Goal: Information Seeking & Learning: Learn about a topic

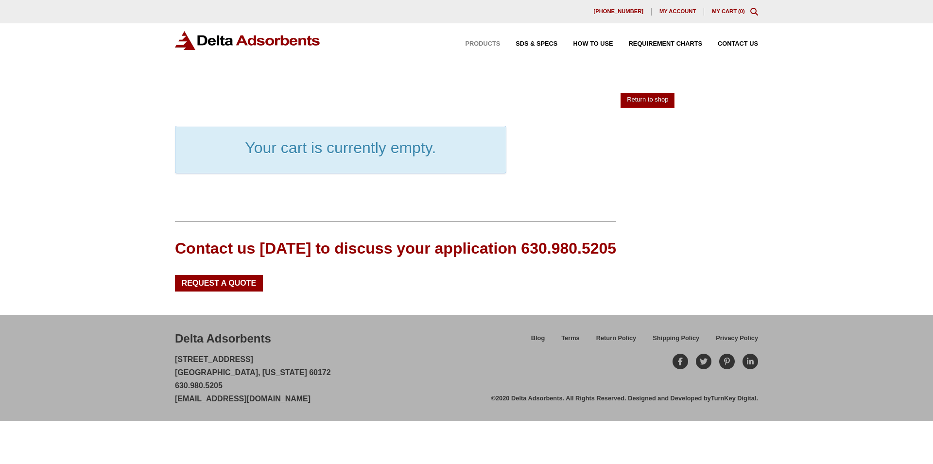
click at [481, 46] on span "Products" at bounding box center [482, 44] width 35 height 6
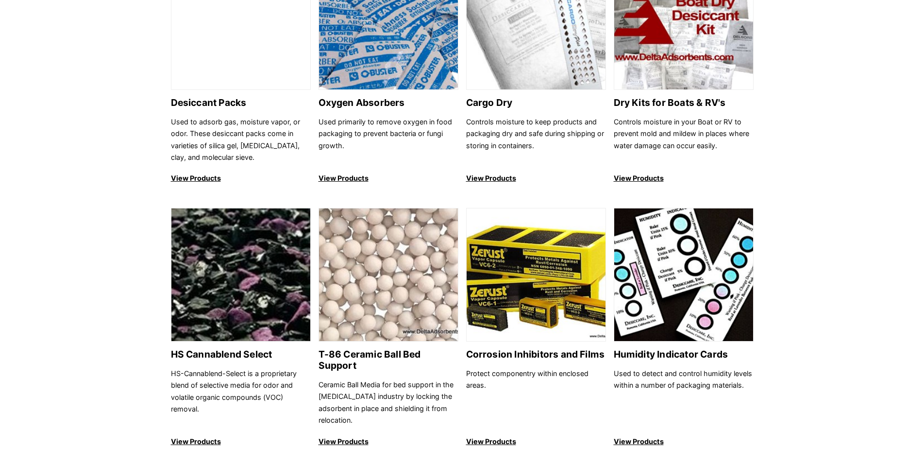
scroll to position [644, 0]
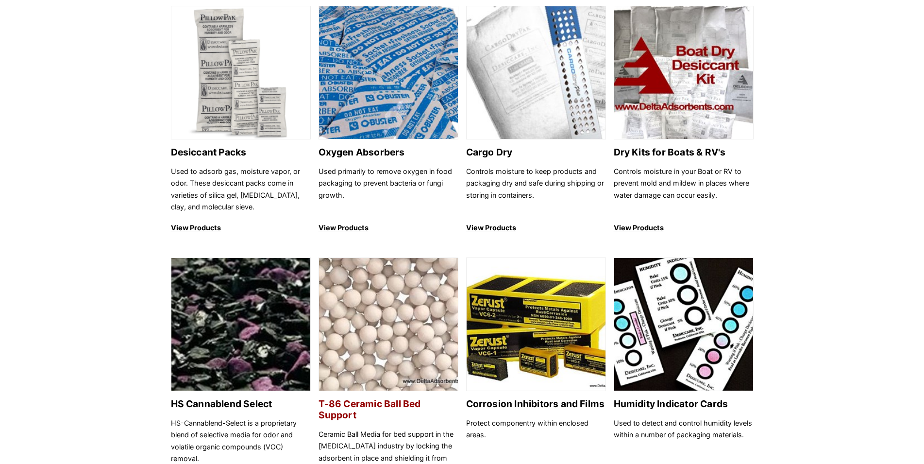
click at [374, 344] on img at bounding box center [388, 325] width 139 height 134
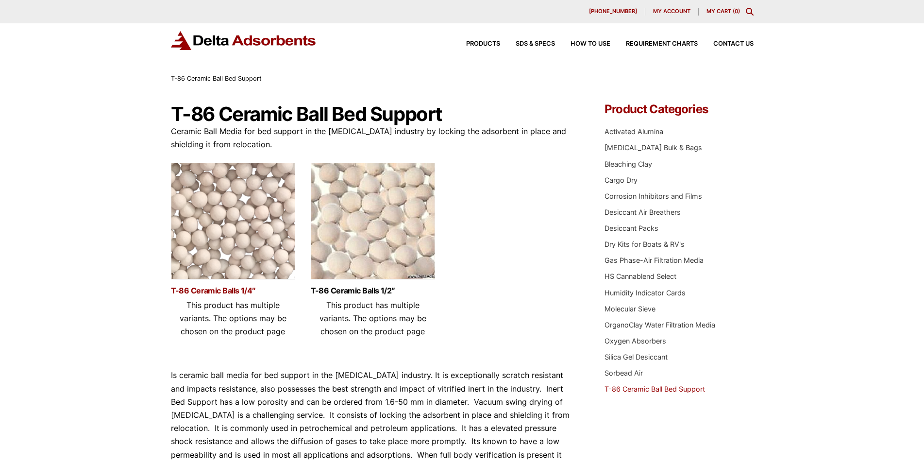
click at [234, 292] on link "T-86 Ceramic Balls 1/4″" at bounding box center [233, 291] width 124 height 8
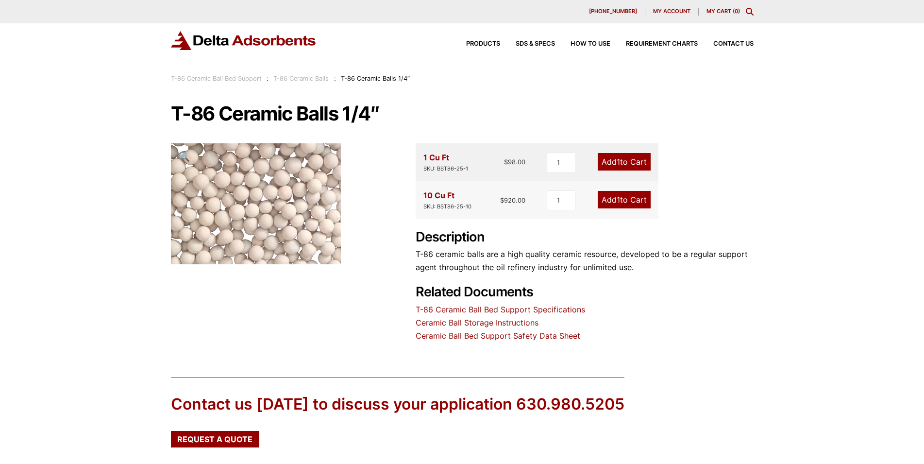
click at [494, 310] on link "T-86 Ceramic Ball Bed Support Specifications" at bounding box center [501, 310] width 170 height 10
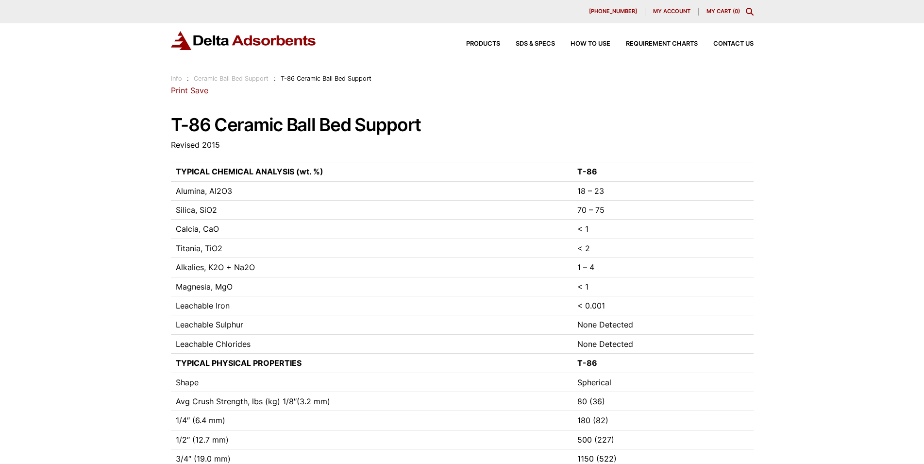
click at [245, 76] on link "Ceramic Ball Bed Support" at bounding box center [231, 78] width 75 height 7
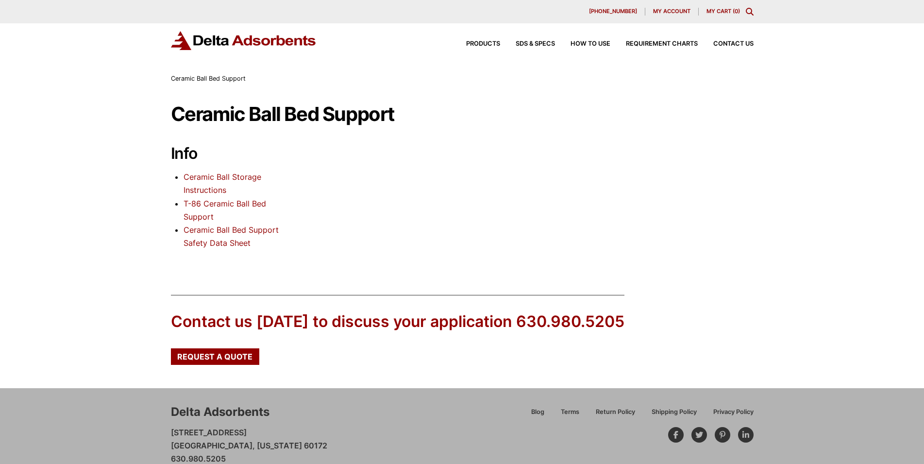
scroll to position [31, 0]
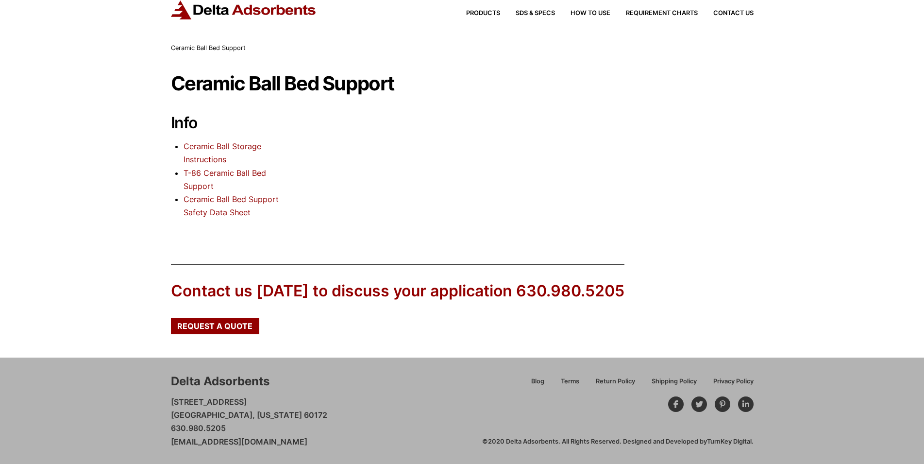
click at [243, 174] on link "T-86 Ceramic Ball Bed Support" at bounding box center [225, 179] width 83 height 23
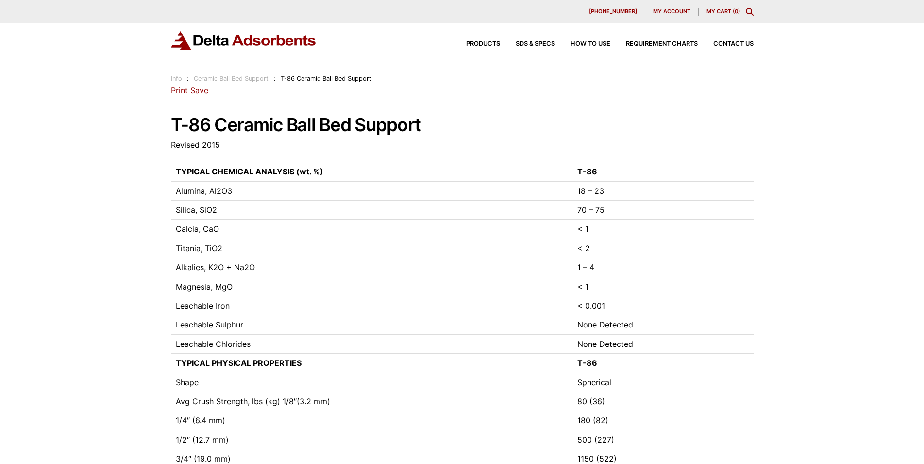
click at [250, 81] on link "Ceramic Ball Bed Support" at bounding box center [231, 78] width 75 height 7
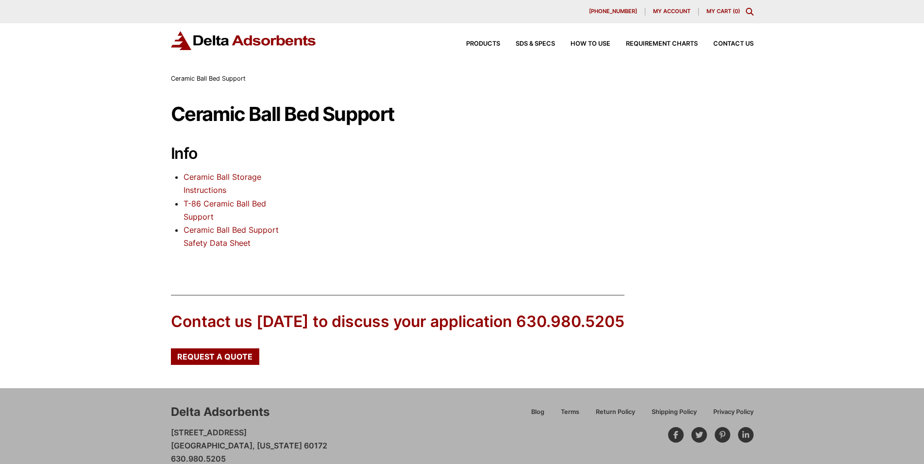
click at [225, 180] on link "Ceramic Ball Storage Instructions" at bounding box center [223, 183] width 78 height 23
click at [235, 197] on li "T-86 Ceramic Ball Bed Support" at bounding box center [239, 210] width 110 height 26
click at [237, 202] on link "T-86 Ceramic Ball Bed Support" at bounding box center [225, 210] width 83 height 23
